Goal: Information Seeking & Learning: Learn about a topic

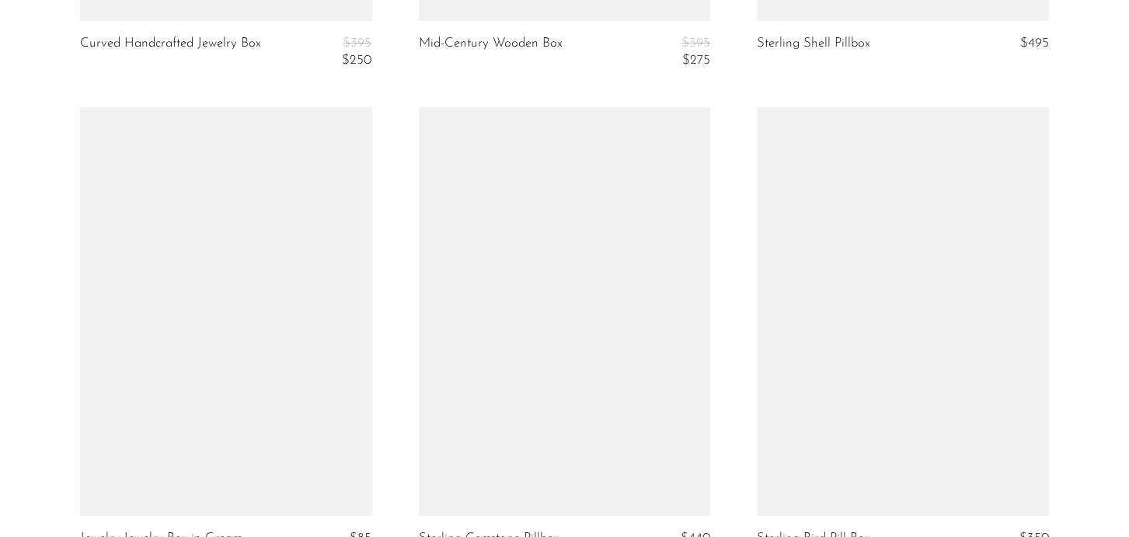
scroll to position [3889, 0]
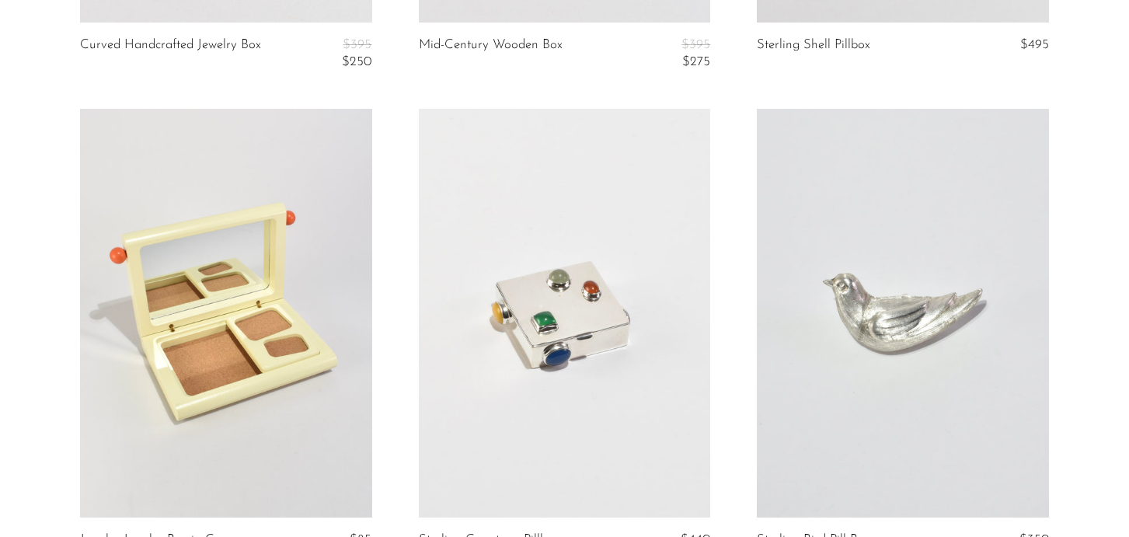
drag, startPoint x: 290, startPoint y: 265, endPoint x: 858, endPoint y: 23, distance: 618.2
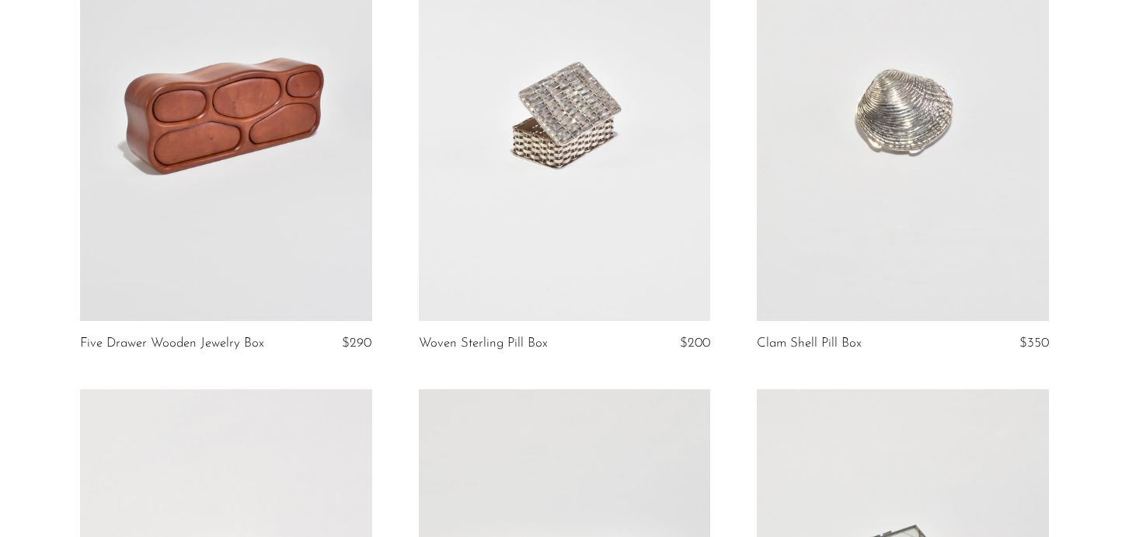
scroll to position [0, 0]
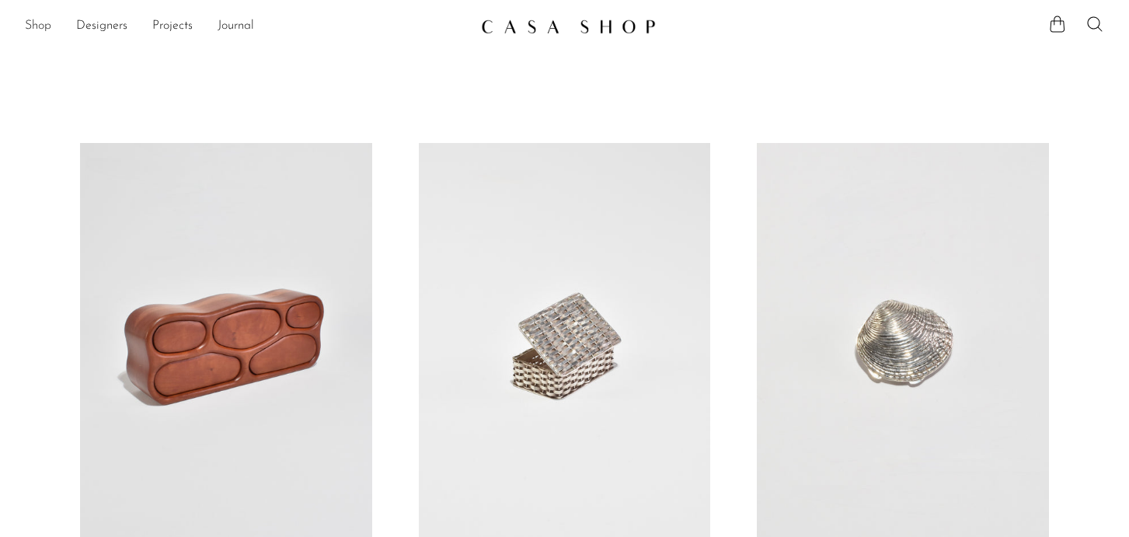
click at [28, 30] on link "Shop" at bounding box center [38, 26] width 26 height 20
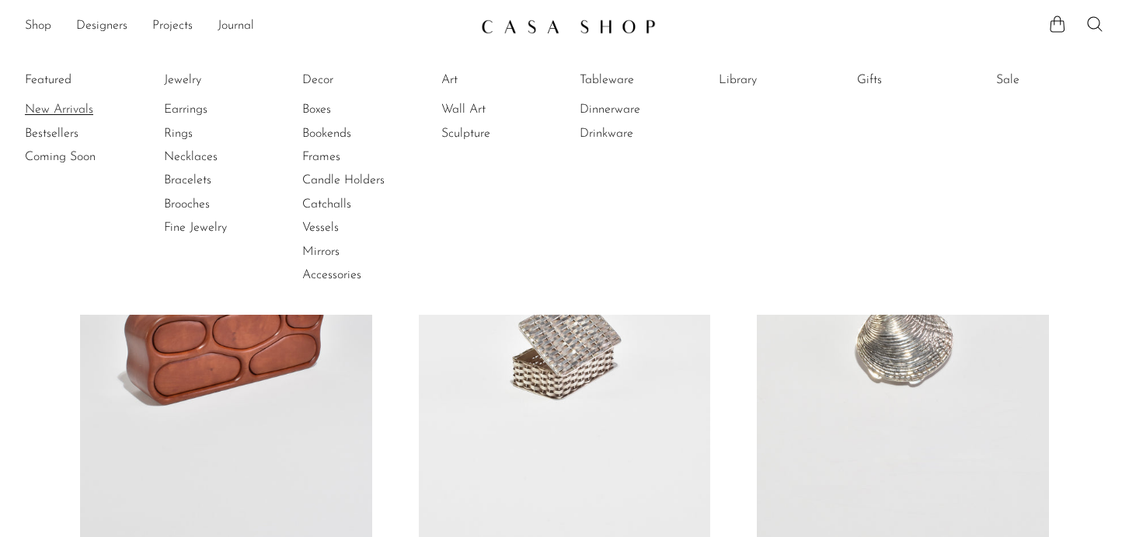
click at [71, 111] on link "New Arrivals" at bounding box center [83, 109] width 117 height 17
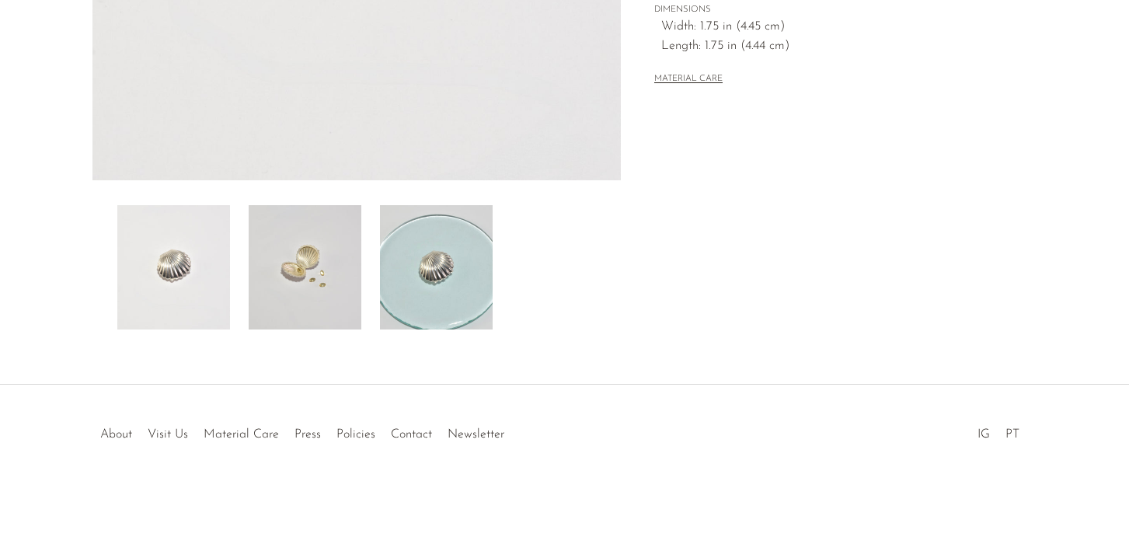
scroll to position [473, 0]
click at [333, 273] on img at bounding box center [305, 268] width 113 height 124
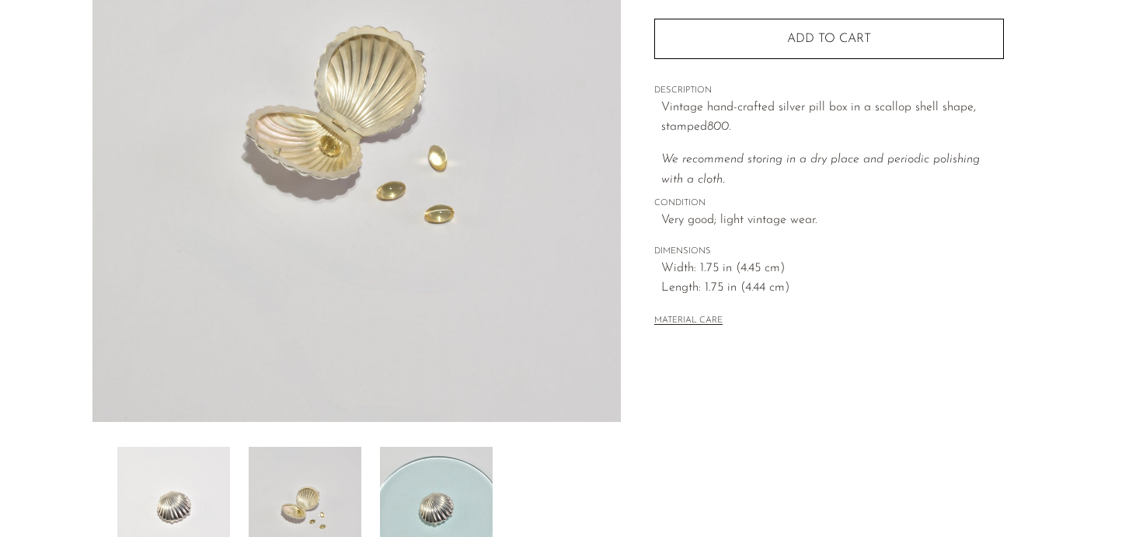
scroll to position [230, 0]
click at [205, 484] on img at bounding box center [173, 511] width 113 height 124
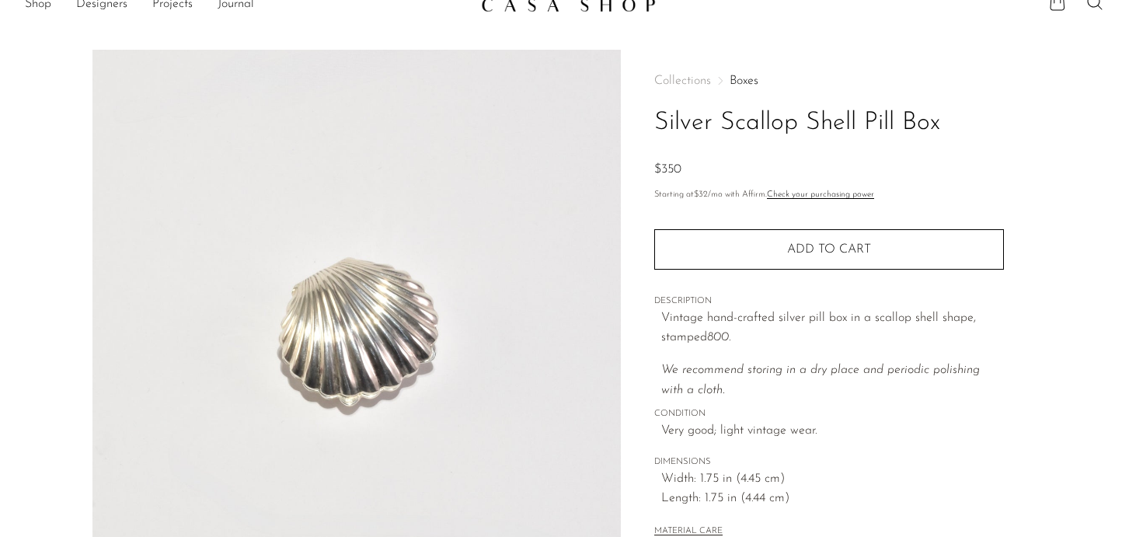
scroll to position [0, 0]
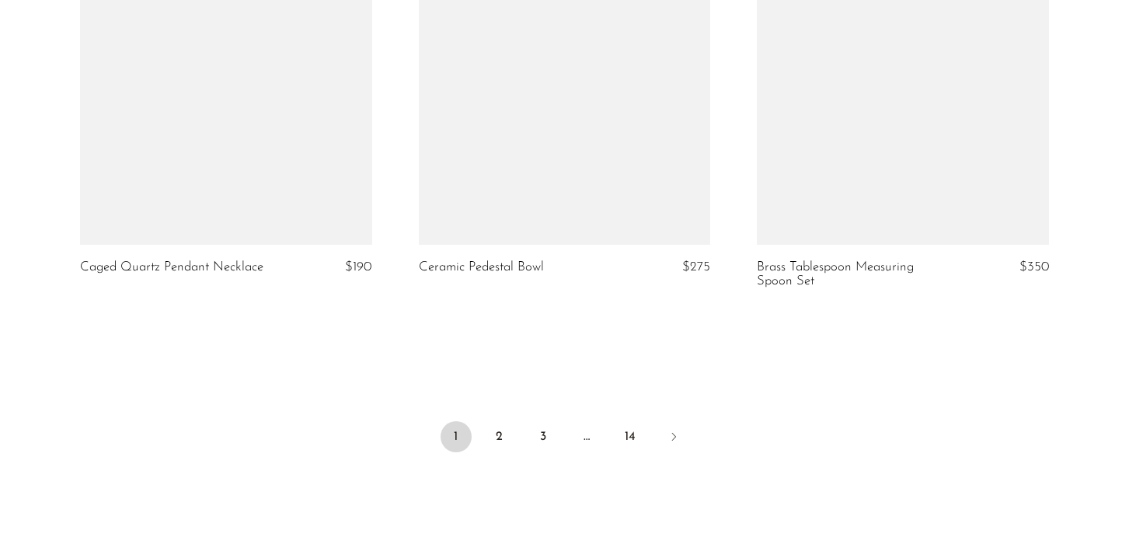
scroll to position [5612, 0]
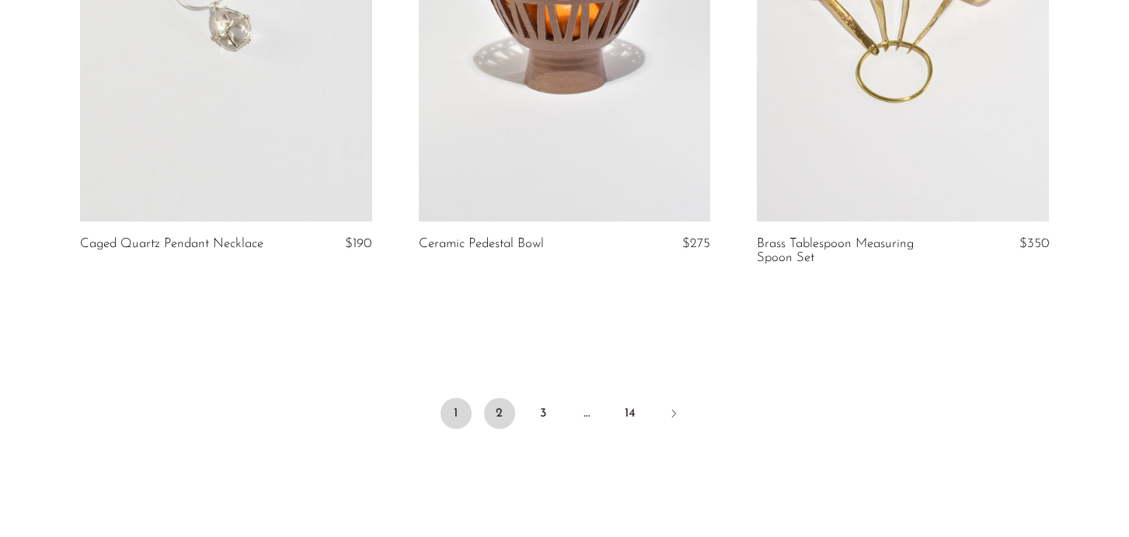
click at [501, 409] on link "2" at bounding box center [499, 413] width 31 height 31
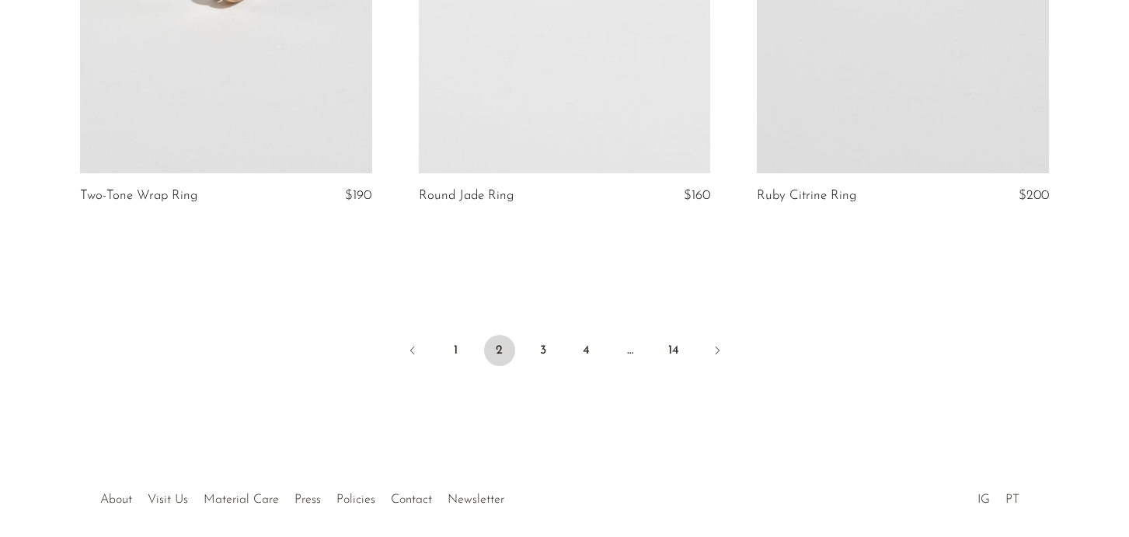
scroll to position [5716, 0]
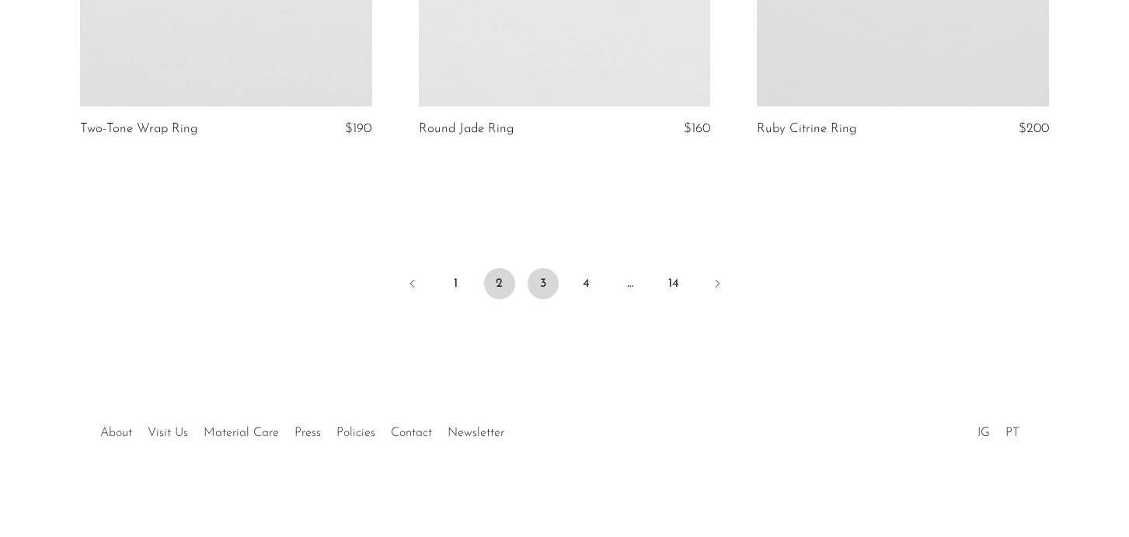
click at [548, 299] on link "3" at bounding box center [543, 283] width 31 height 31
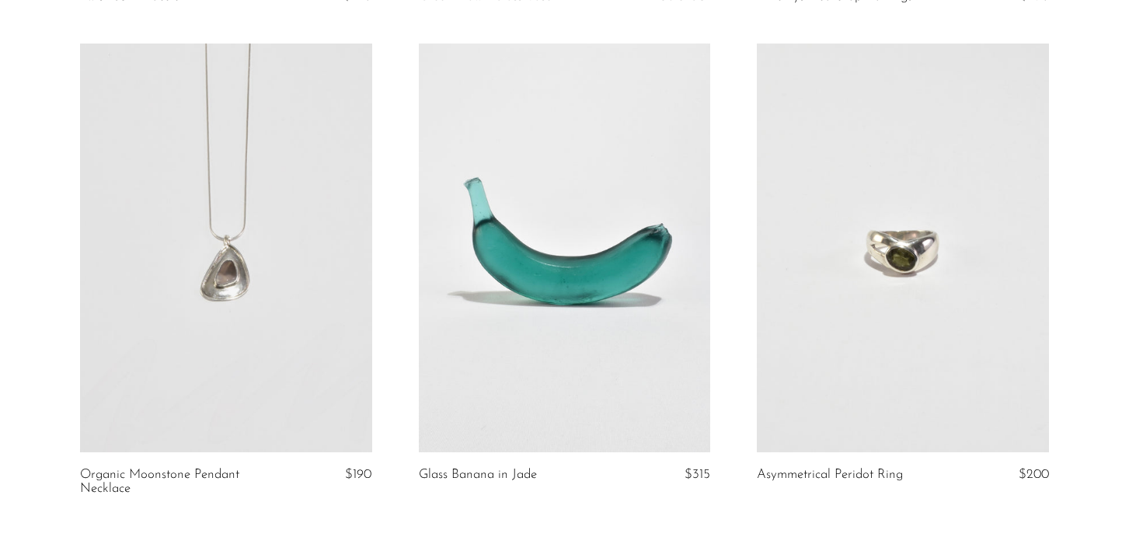
scroll to position [5619, 0]
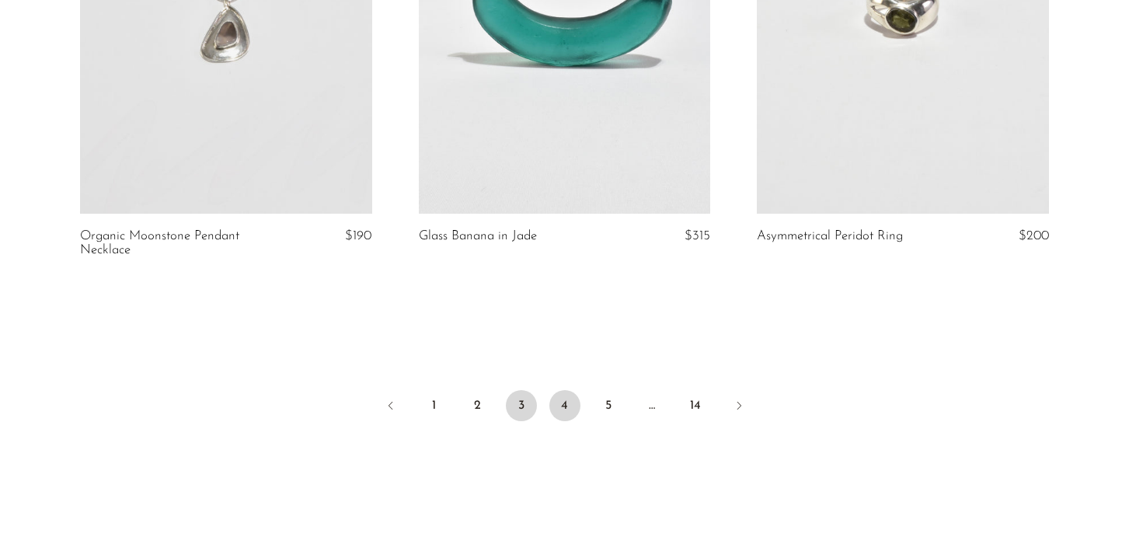
click at [562, 409] on link "4" at bounding box center [564, 405] width 31 height 31
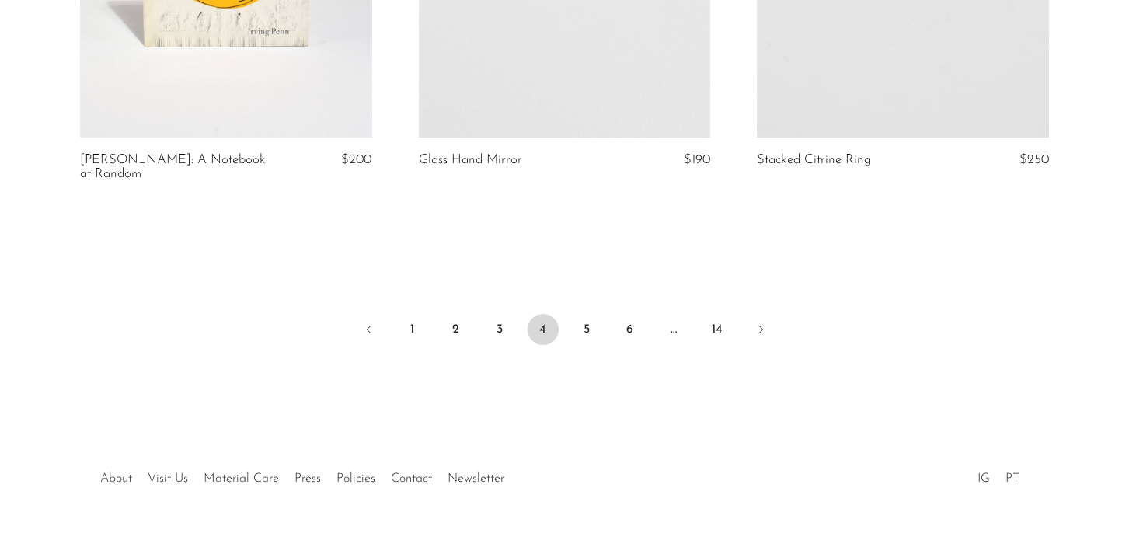
scroll to position [5741, 0]
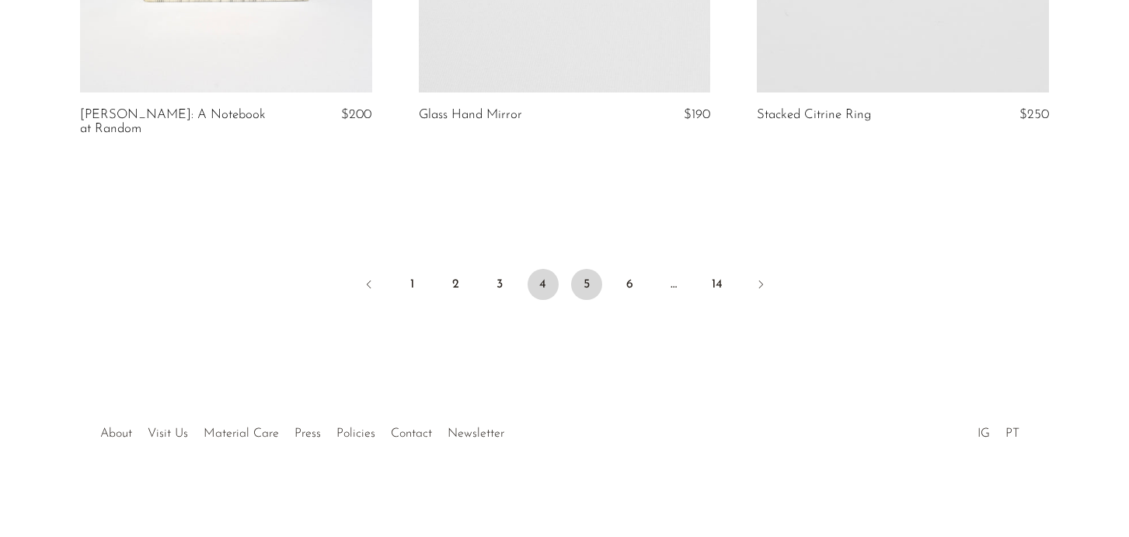
click at [587, 271] on link "5" at bounding box center [586, 284] width 31 height 31
click at [590, 277] on link "5" at bounding box center [586, 284] width 31 height 31
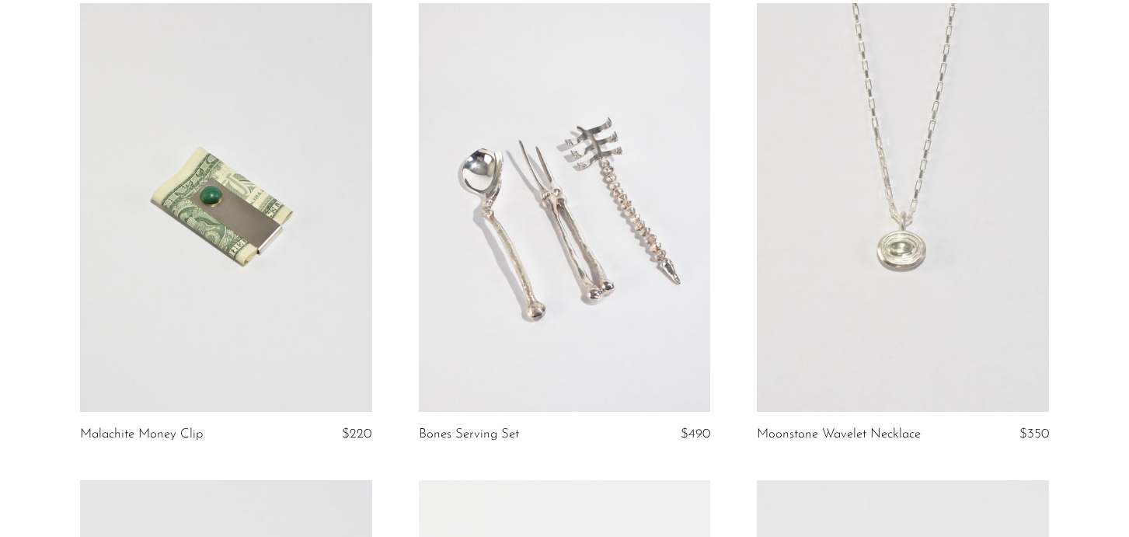
scroll to position [4973, 0]
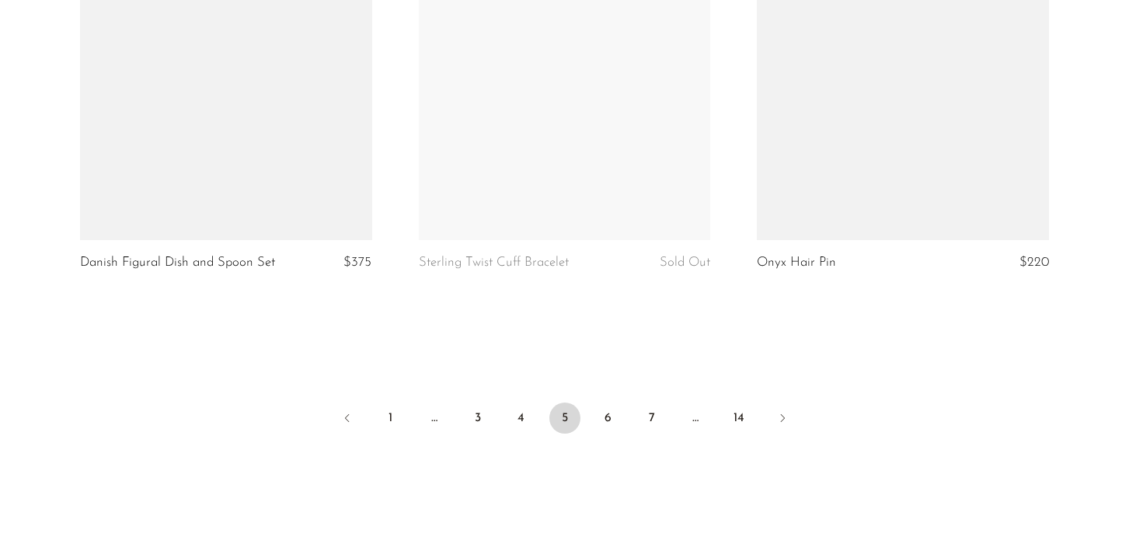
scroll to position [5755, 0]
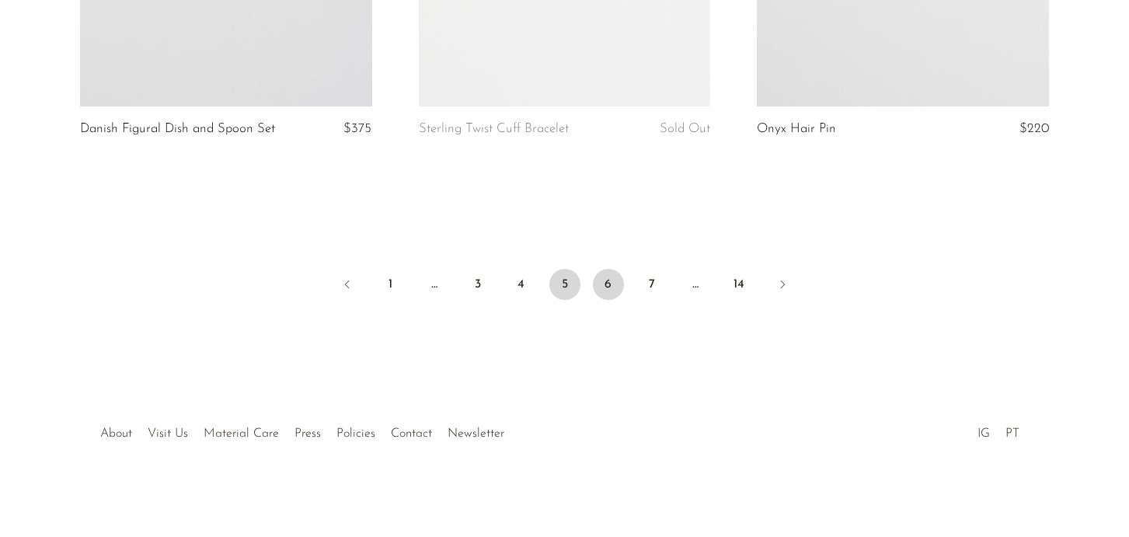
click at [611, 284] on link "6" at bounding box center [608, 284] width 31 height 31
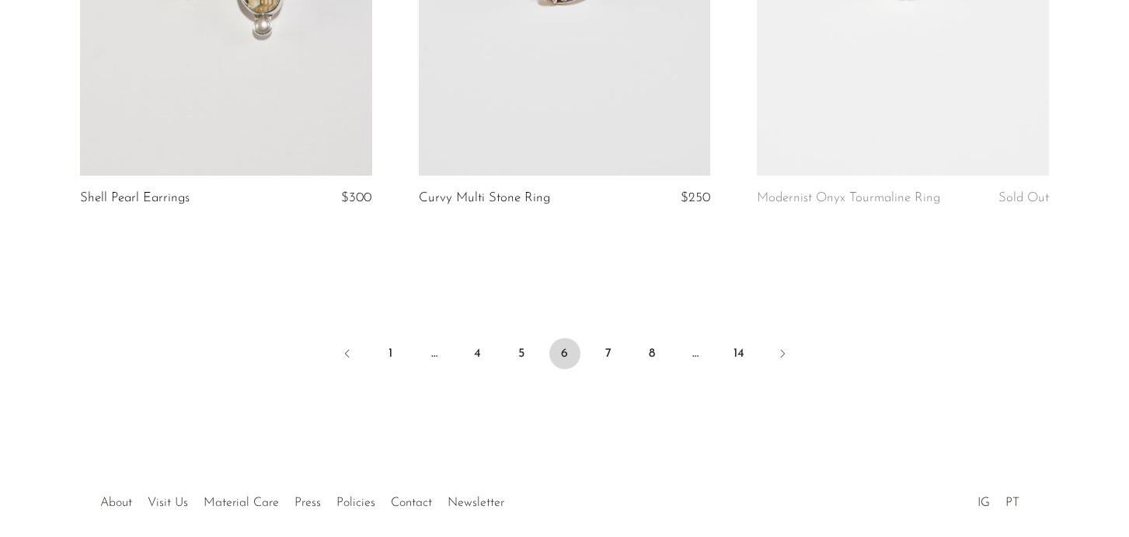
scroll to position [5713, 0]
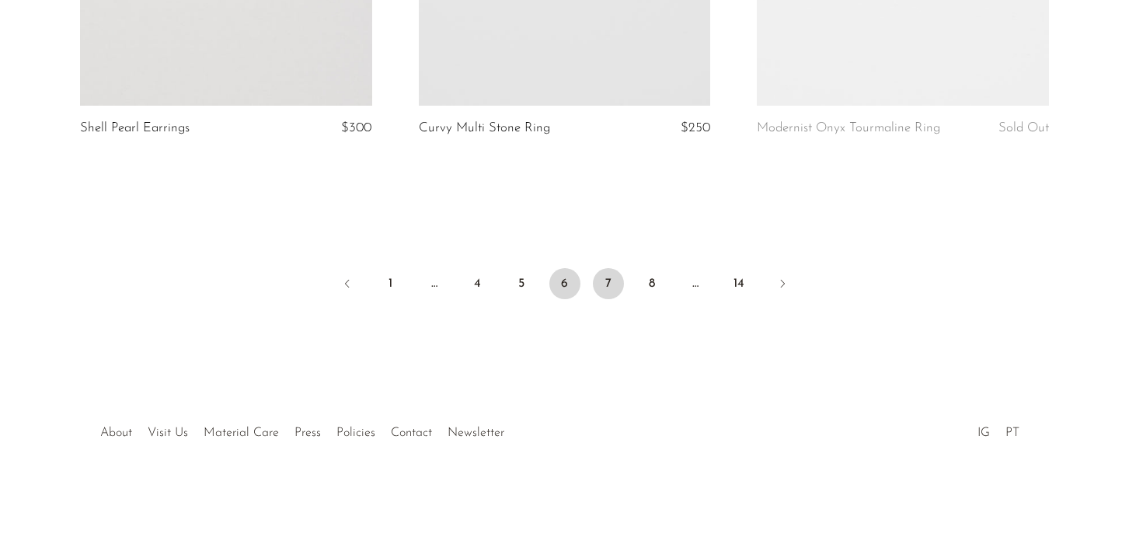
click at [614, 286] on link "7" at bounding box center [608, 283] width 31 height 31
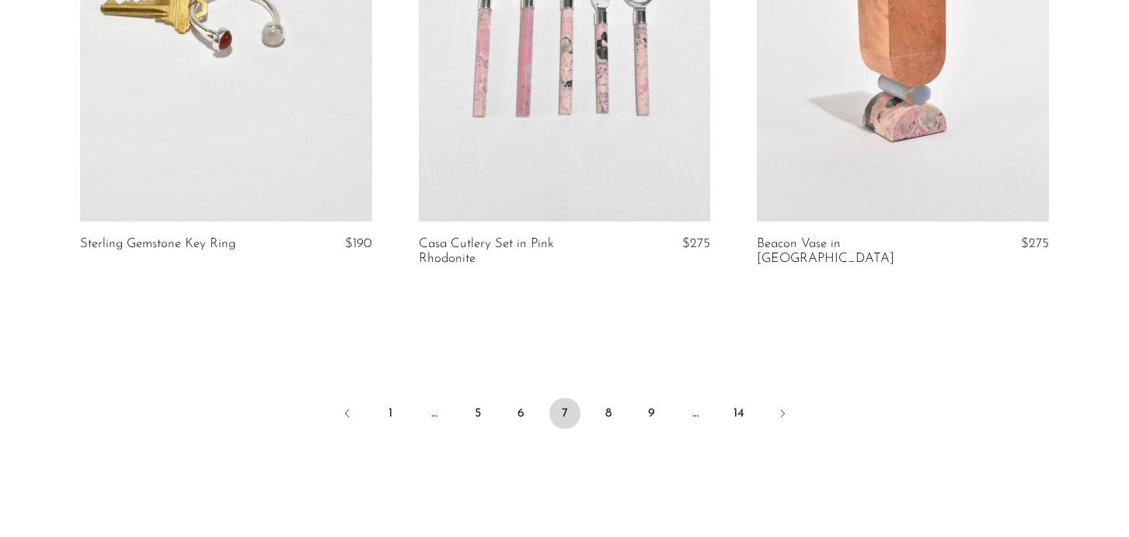
scroll to position [5755, 0]
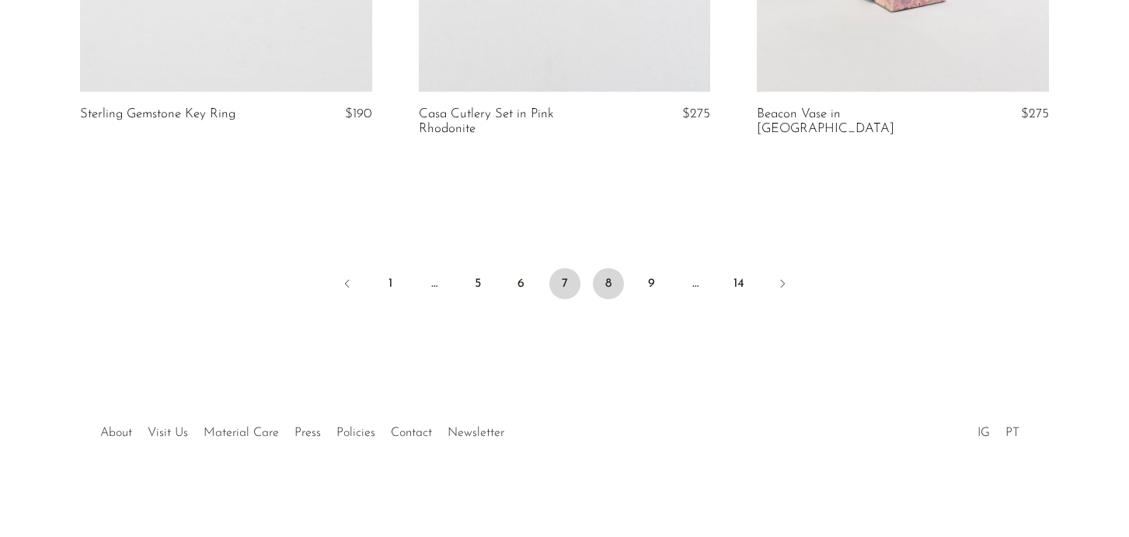
click at [597, 291] on link "8" at bounding box center [608, 283] width 31 height 31
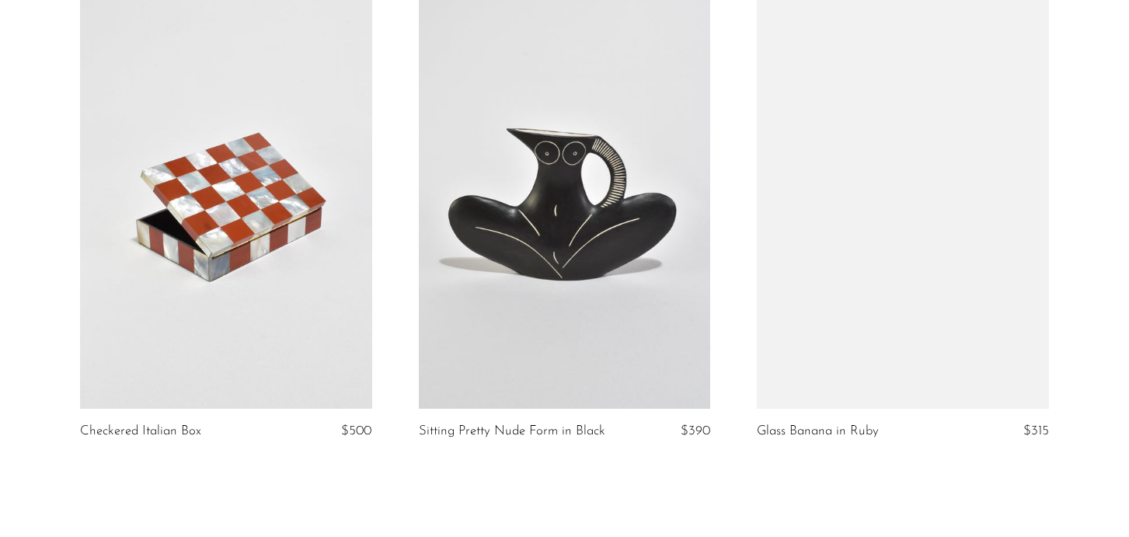
scroll to position [5713, 0]
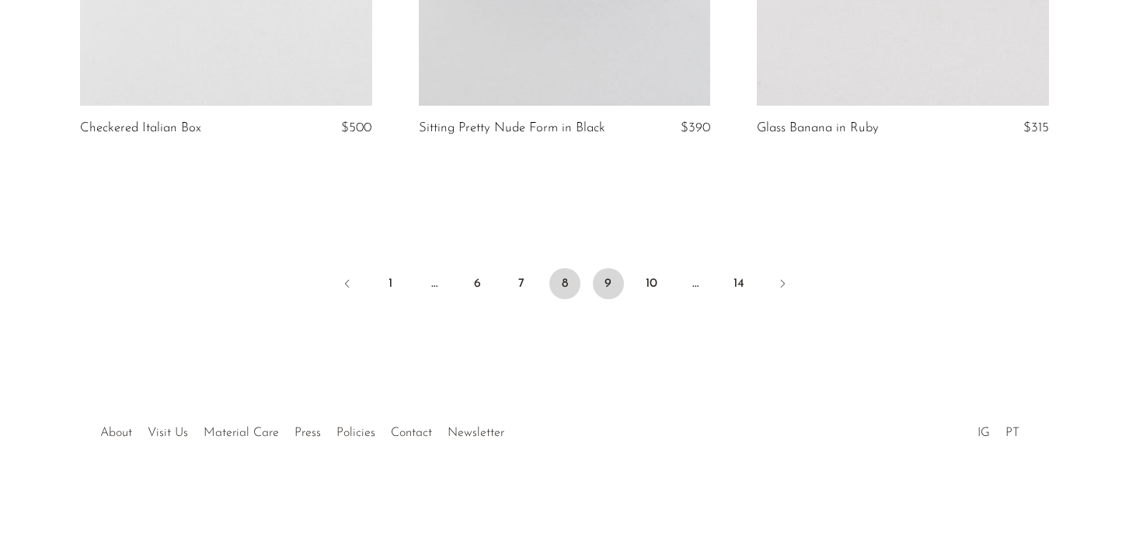
click at [607, 273] on link "9" at bounding box center [608, 283] width 31 height 31
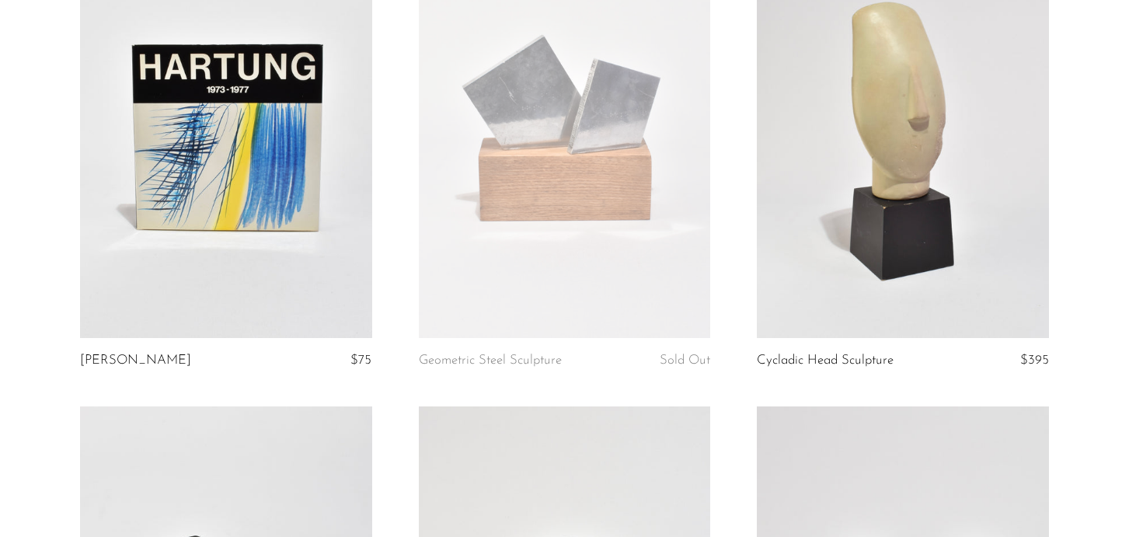
scroll to position [3075, 0]
